Goal: Information Seeking & Learning: Learn about a topic

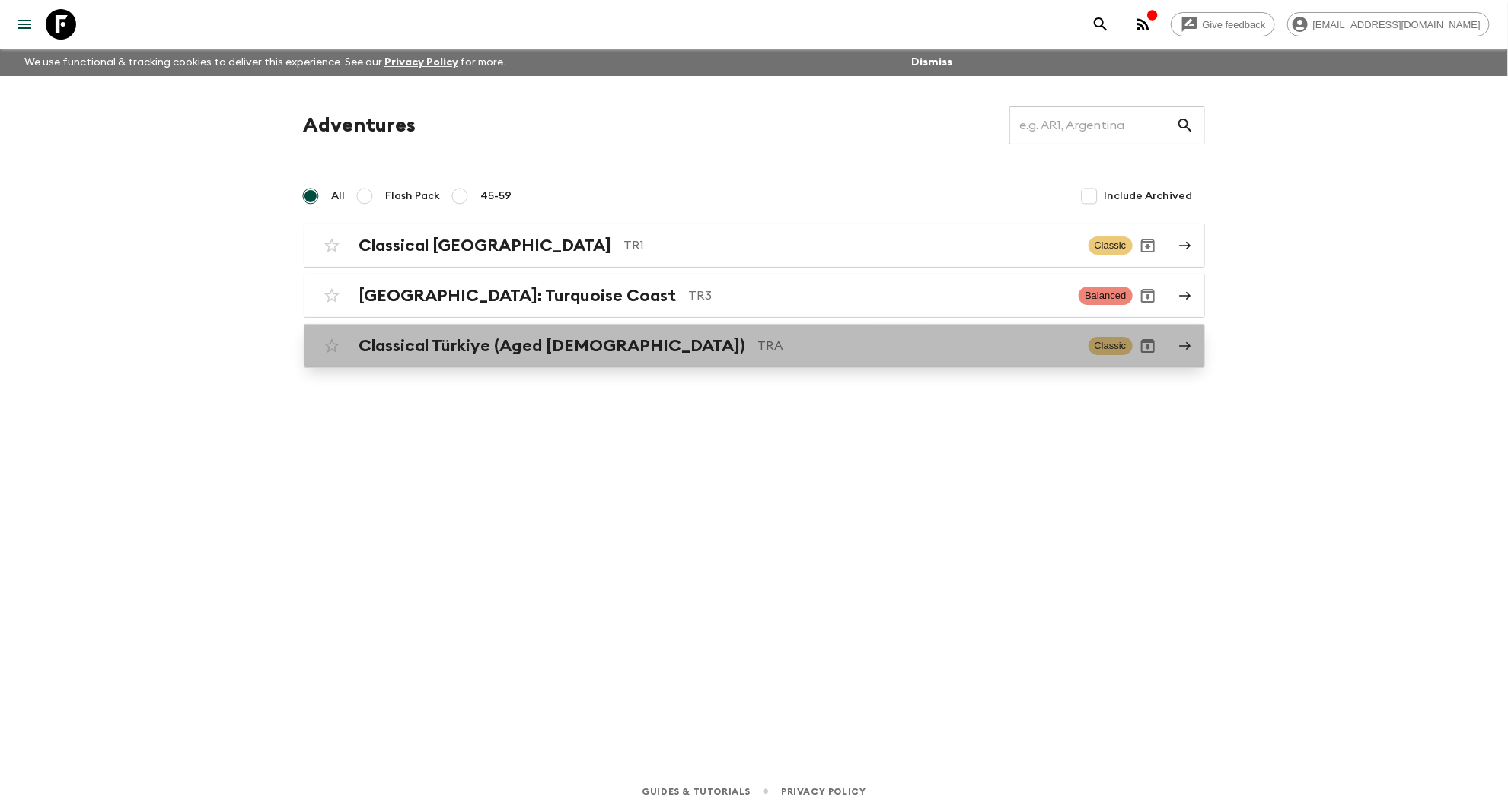
click at [422, 350] on h2 "Classical Türkiye (Aged [DEMOGRAPHIC_DATA])" at bounding box center [552, 346] width 387 height 19
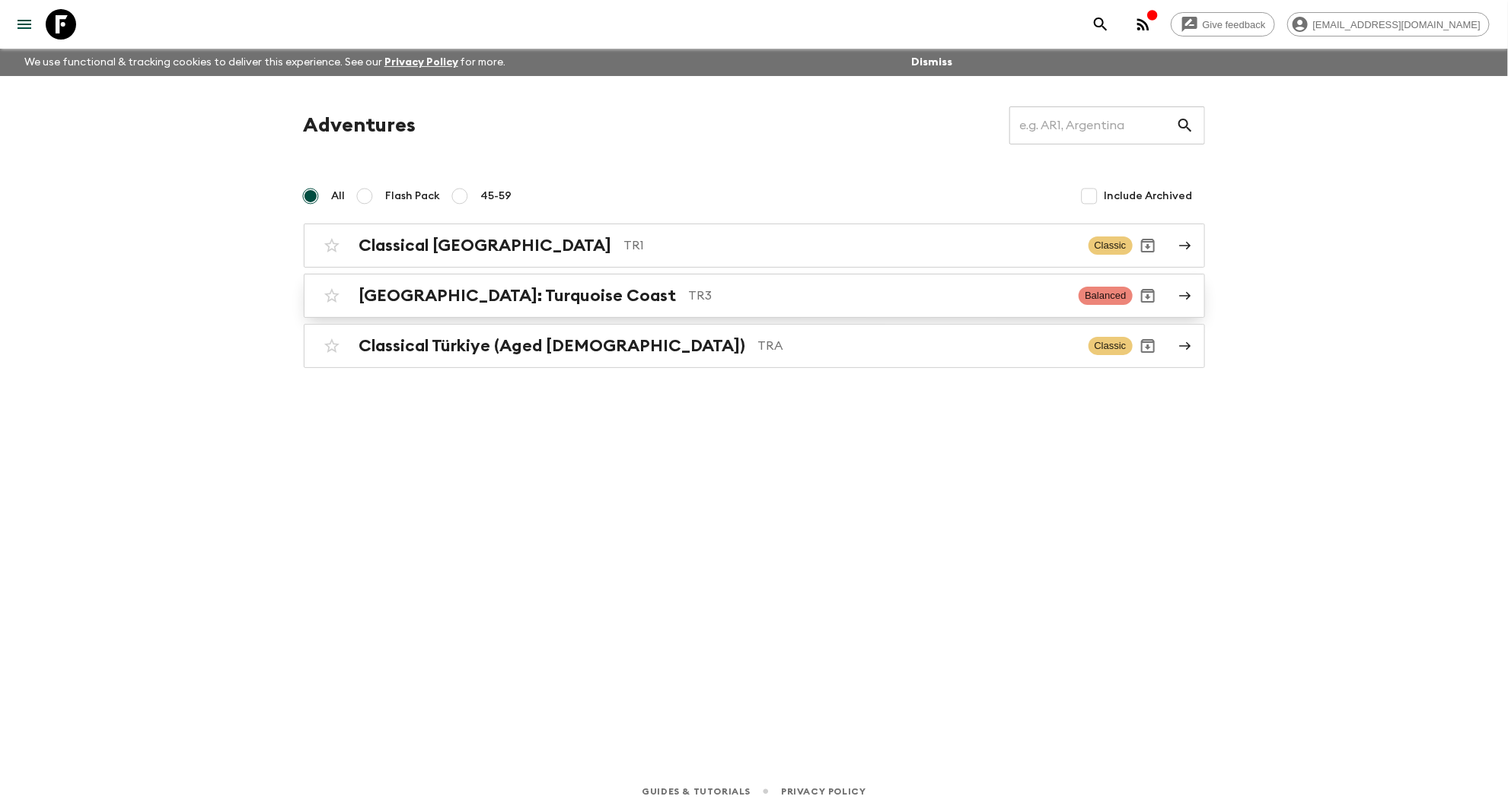
click at [401, 301] on h2 "[GEOGRAPHIC_DATA]: Turquoise Coast" at bounding box center [518, 296] width 318 height 19
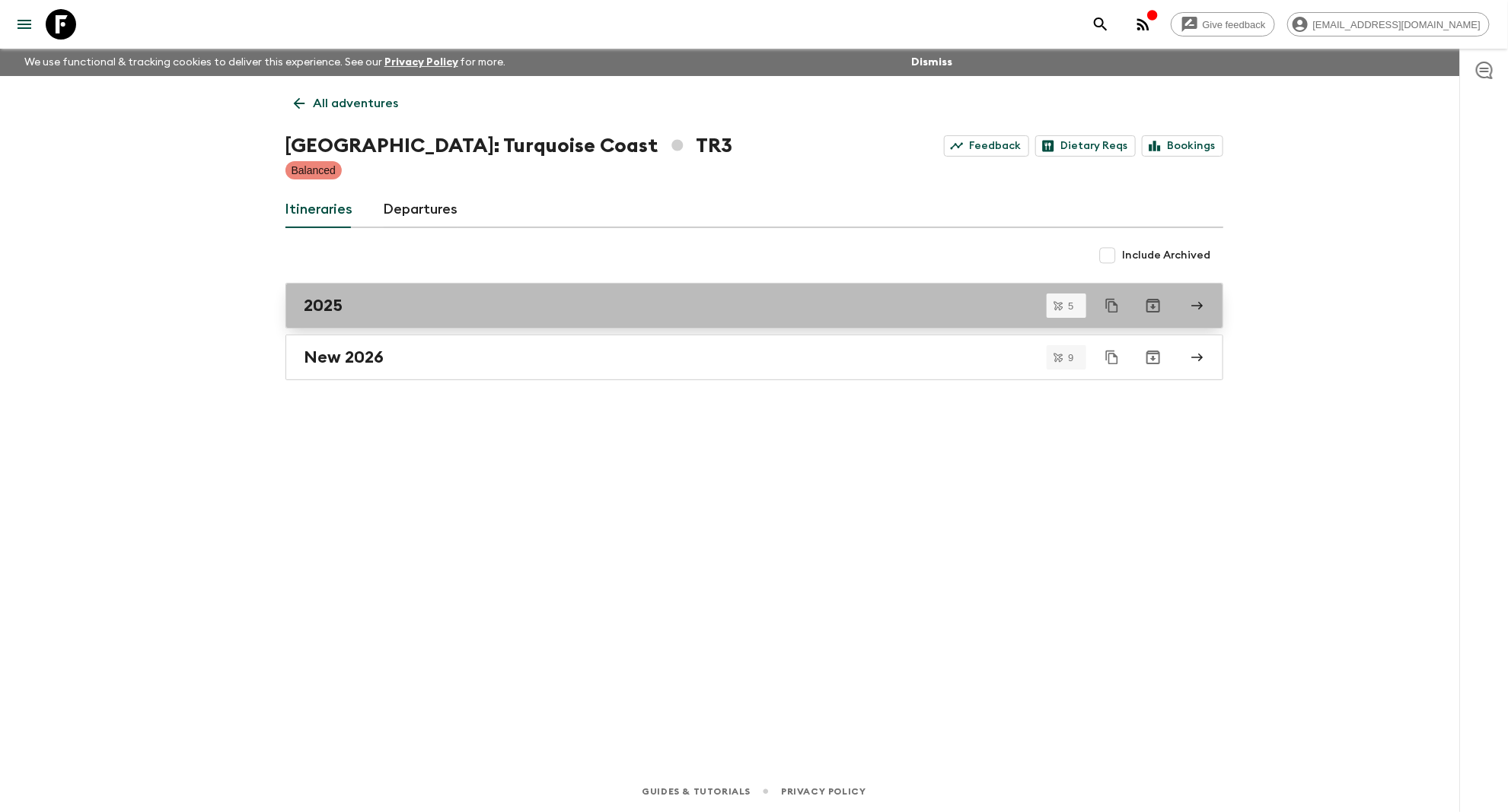
click at [621, 309] on div "2025" at bounding box center [740, 306] width 871 height 19
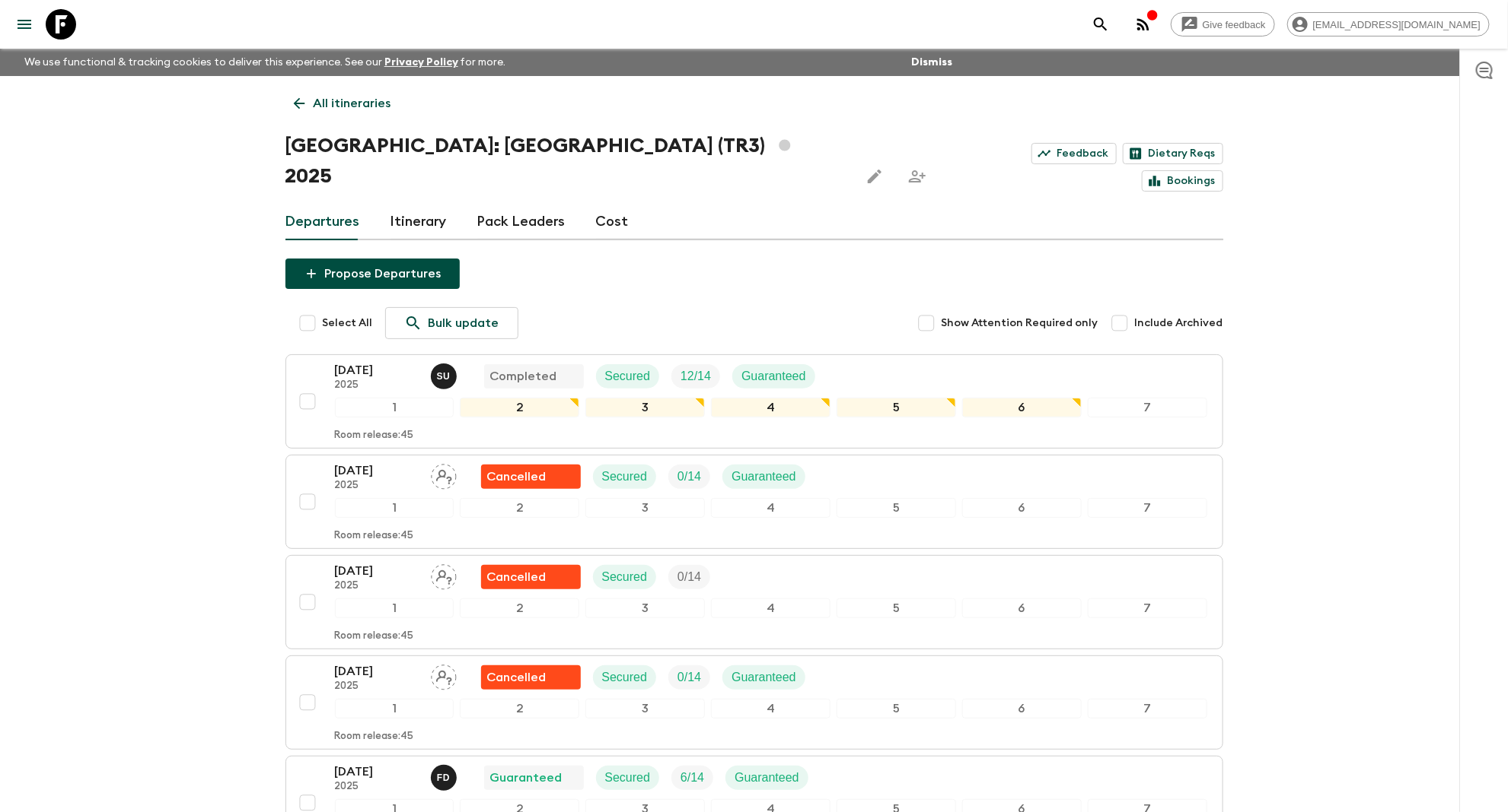
click at [416, 203] on link "Itinerary" at bounding box center [419, 222] width 57 height 37
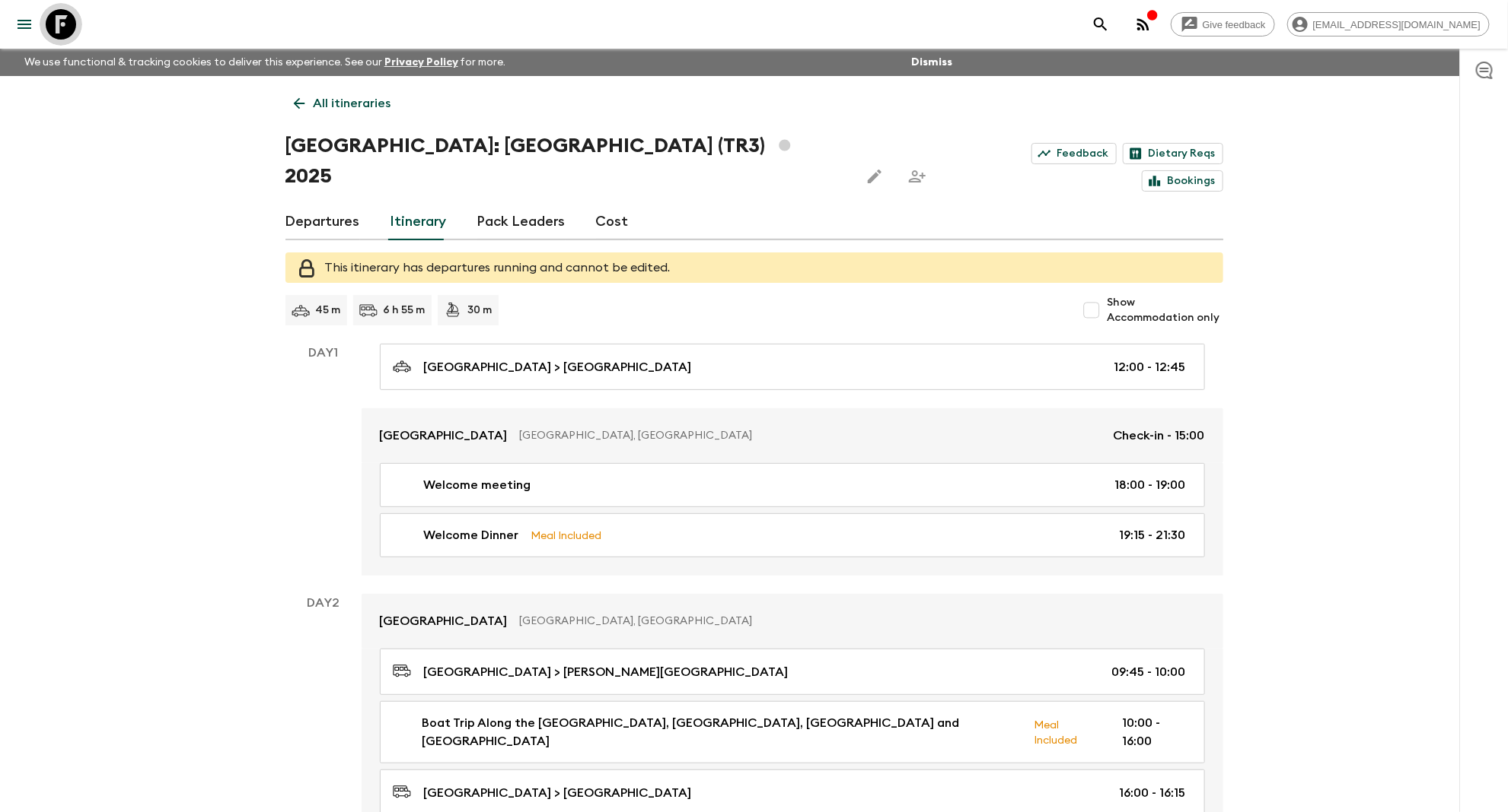
click at [62, 28] on icon at bounding box center [60, 23] width 30 height 30
